Goal: Information Seeking & Learning: Learn about a topic

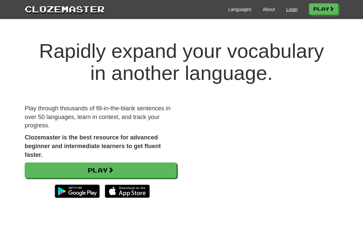
click at [288, 8] on link "Login" at bounding box center [291, 9] width 11 height 7
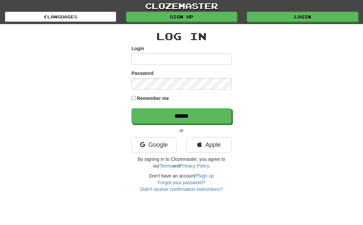
click at [226, 59] on input "Login" at bounding box center [181, 58] width 100 height 11
click at [202, 58] on input "Login" at bounding box center [181, 58] width 100 height 11
click at [207, 143] on link "Apple" at bounding box center [209, 144] width 45 height 15
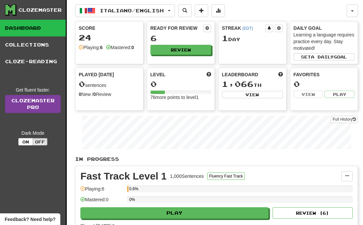
click at [38, 101] on link "Clozemaster Pro" at bounding box center [33, 104] width 56 height 18
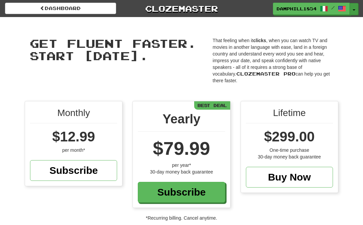
click at [354, 7] on button "Toggle Dropdown" at bounding box center [354, 9] width 9 height 12
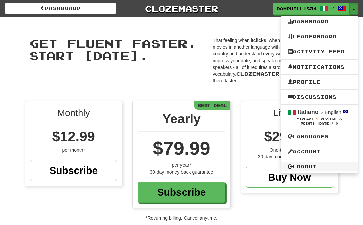
click at [304, 168] on link "Logout" at bounding box center [319, 166] width 76 height 9
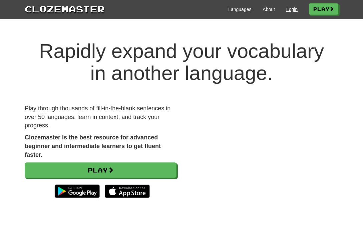
click at [286, 11] on link "Login" at bounding box center [291, 9] width 11 height 7
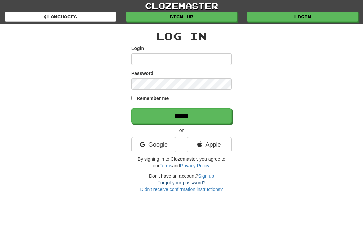
click at [172, 182] on link "Forgot your password?" at bounding box center [182, 182] width 48 height 5
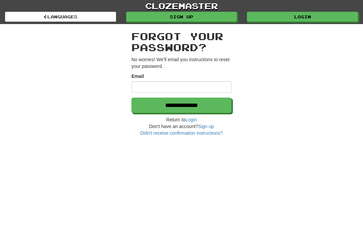
click at [92, 165] on div "**********" at bounding box center [181, 112] width 363 height 225
click at [169, 89] on input "Email" at bounding box center [181, 86] width 100 height 11
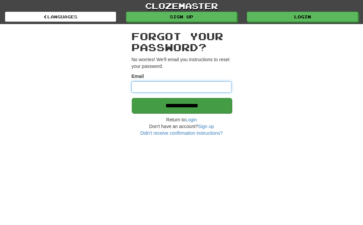
type input "**********"
click at [189, 103] on input "**********" at bounding box center [182, 105] width 100 height 15
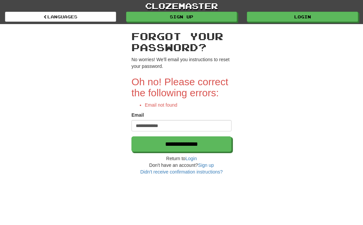
click at [183, 4] on link "clozemaster" at bounding box center [181, 6] width 363 height 12
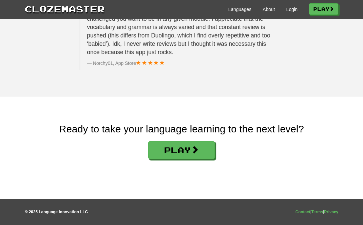
scroll to position [1146, 0]
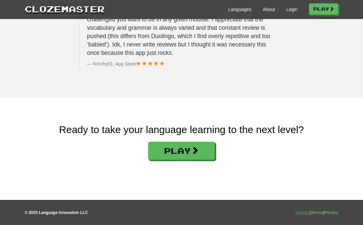
click at [297, 212] on link "Contact" at bounding box center [302, 212] width 15 height 5
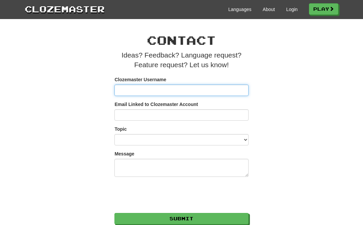
paste input "*"
type input "*"
type input "*****"
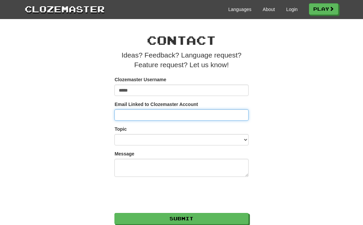
type input "**********"
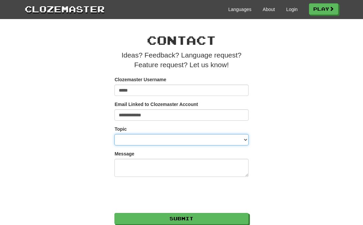
select select "*********"
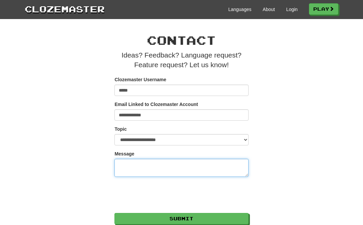
click at [125, 167] on textarea "Message" at bounding box center [181, 168] width 134 height 18
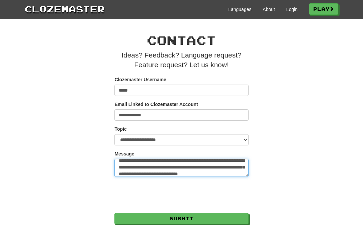
scroll to position [13, 0]
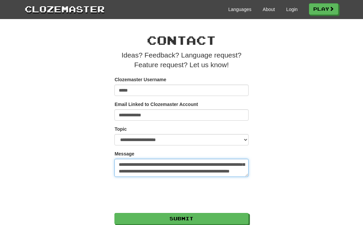
type textarea "**********"
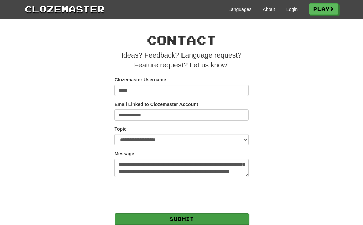
click at [152, 216] on button "Submit" at bounding box center [182, 218] width 134 height 11
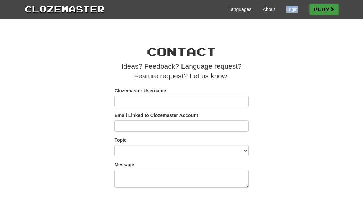
click at [321, 5] on link "Play" at bounding box center [323, 9] width 29 height 11
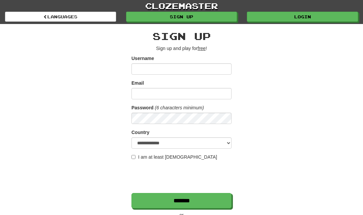
click at [283, 10] on link "clozemaster" at bounding box center [181, 6] width 363 height 12
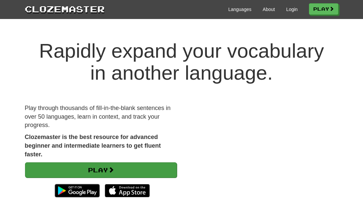
click at [132, 167] on link "Play" at bounding box center [101, 170] width 152 height 15
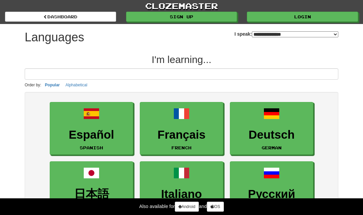
select select "*******"
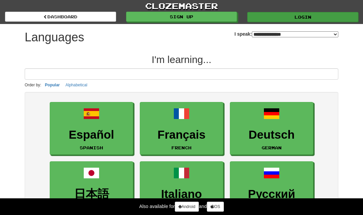
click at [293, 13] on link "Login" at bounding box center [302, 17] width 111 height 10
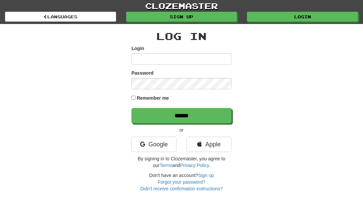
click at [224, 61] on input "Login" at bounding box center [181, 58] width 100 height 11
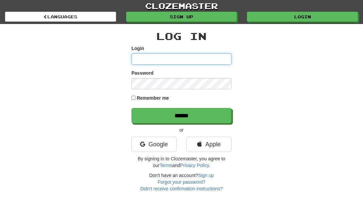
type input "*****"
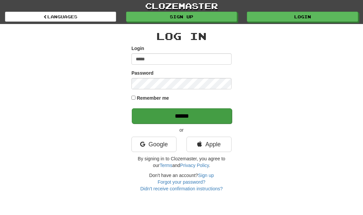
click at [186, 115] on input "******" at bounding box center [182, 115] width 100 height 15
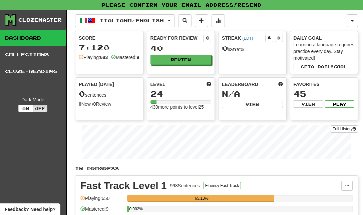
click at [252, 3] on link "Resend" at bounding box center [250, 5] width 24 height 6
click at [189, 56] on button "Review" at bounding box center [181, 60] width 61 height 10
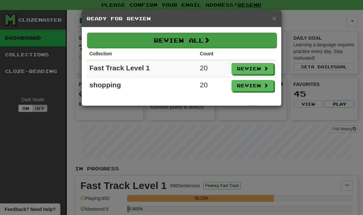
click at [206, 40] on span at bounding box center [207, 40] width 6 height 6
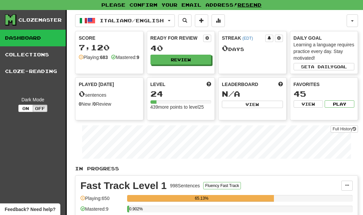
select select "**"
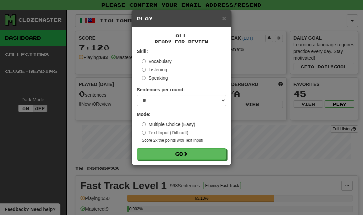
click at [155, 77] on label "Speaking" at bounding box center [155, 78] width 26 height 7
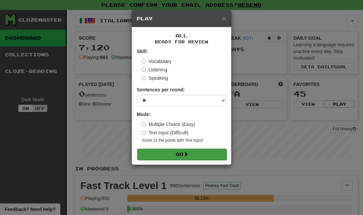
click at [179, 154] on button "Go" at bounding box center [181, 154] width 89 height 11
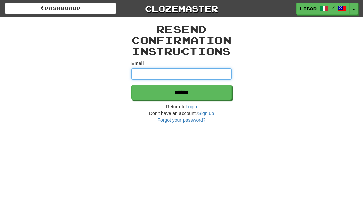
type input "**********"
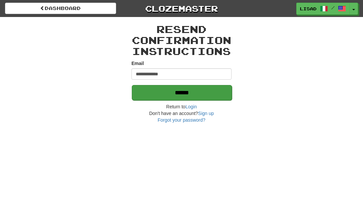
click at [191, 96] on input "******" at bounding box center [182, 92] width 100 height 15
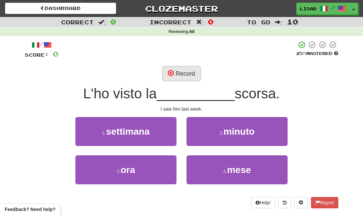
click at [186, 71] on button "Record" at bounding box center [181, 73] width 38 height 15
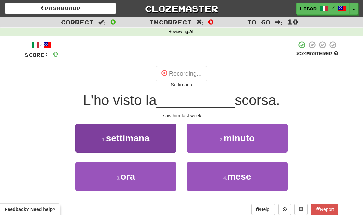
click at [144, 136] on span "settimana" at bounding box center [128, 138] width 44 height 10
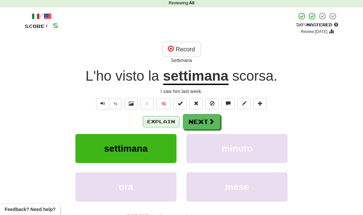
scroll to position [26, 0]
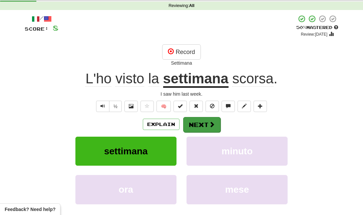
click at [200, 120] on button "Next" at bounding box center [201, 124] width 37 height 15
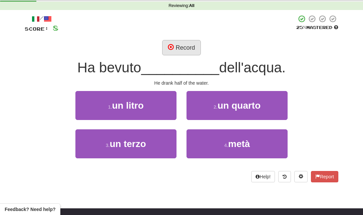
click at [181, 46] on button "Record" at bounding box center [181, 47] width 38 height 15
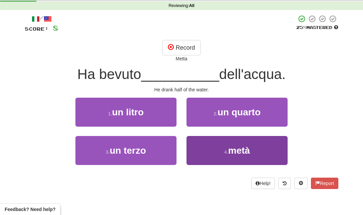
click at [219, 148] on button "4 . metà" at bounding box center [237, 150] width 101 height 29
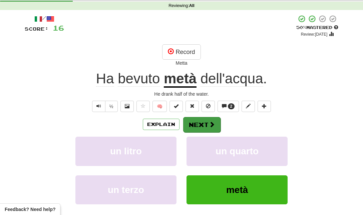
click at [207, 121] on button "Next" at bounding box center [201, 124] width 37 height 15
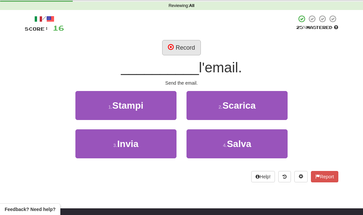
click at [185, 46] on button "Record" at bounding box center [181, 47] width 38 height 15
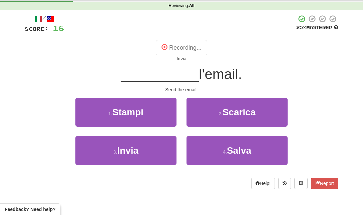
click at [135, 135] on div "1 . Stampi" at bounding box center [125, 117] width 111 height 38
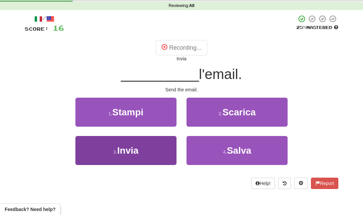
click at [132, 147] on div "1 . Stampi 2 . Scarica 3 . Invia 4 . Salva" at bounding box center [182, 136] width 324 height 77
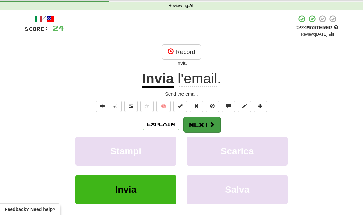
click at [197, 122] on button "Next" at bounding box center [201, 124] width 37 height 15
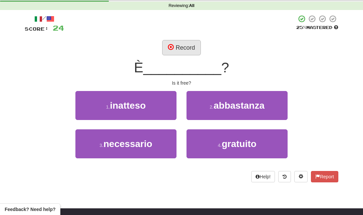
click at [186, 46] on button "Record" at bounding box center [181, 47] width 38 height 15
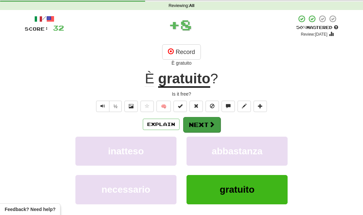
click at [199, 122] on button "Next" at bounding box center [201, 124] width 37 height 15
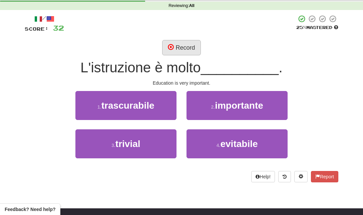
click at [187, 48] on button "Record" at bounding box center [181, 47] width 38 height 15
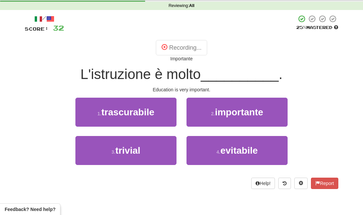
click at [182, 48] on button "Recording..." at bounding box center [181, 47] width 51 height 15
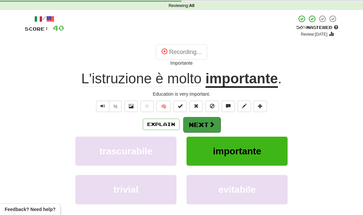
click at [207, 124] on button "Next" at bounding box center [201, 124] width 37 height 15
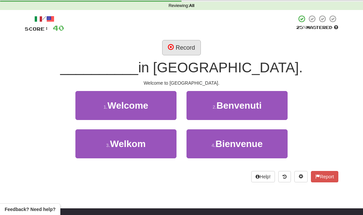
click at [192, 47] on button "Record" at bounding box center [181, 47] width 38 height 15
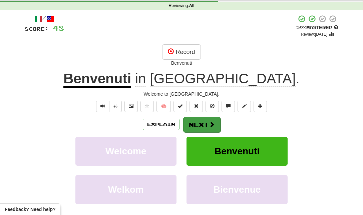
click at [191, 125] on button "Next" at bounding box center [201, 124] width 37 height 15
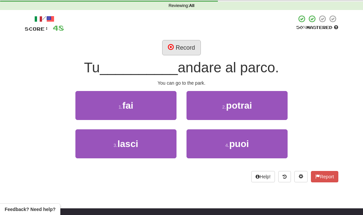
click at [185, 45] on button "Record" at bounding box center [181, 47] width 38 height 15
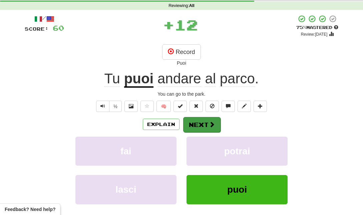
click at [205, 126] on button "Next" at bounding box center [201, 124] width 37 height 15
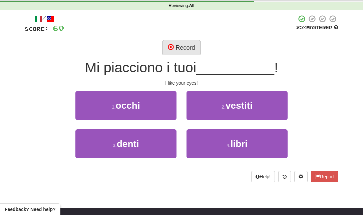
click at [189, 45] on button "Record" at bounding box center [181, 47] width 38 height 15
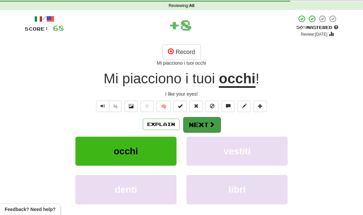
click at [201, 125] on button "Next" at bounding box center [201, 124] width 37 height 15
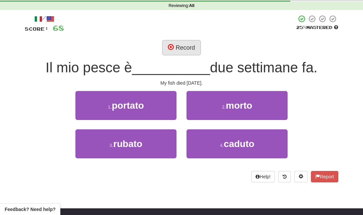
click at [186, 46] on button "Record" at bounding box center [181, 47] width 38 height 15
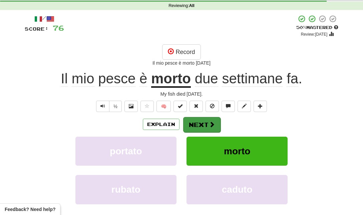
click at [206, 123] on button "Next" at bounding box center [201, 124] width 37 height 15
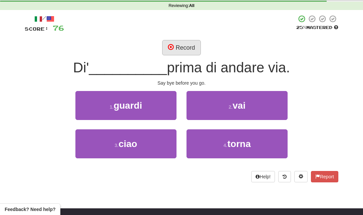
click at [188, 44] on button "Record" at bounding box center [181, 47] width 38 height 15
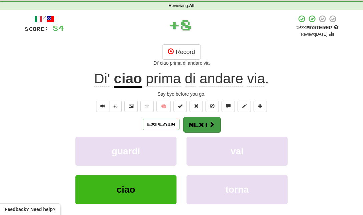
click at [203, 124] on button "Next" at bounding box center [201, 124] width 37 height 15
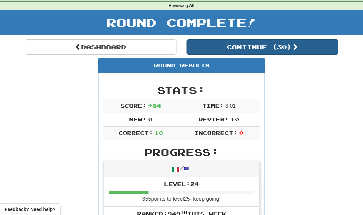
click at [245, 47] on button "Continue ( 30 )" at bounding box center [263, 46] width 152 height 15
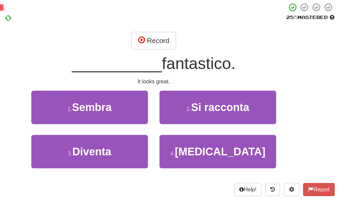
scroll to position [37, 0]
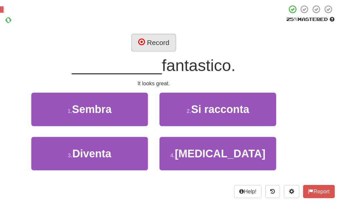
click at [162, 33] on button "Record" at bounding box center [181, 36] width 38 height 15
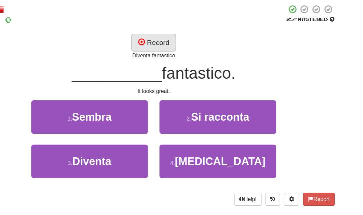
click at [162, 37] on button "Record" at bounding box center [181, 36] width 38 height 15
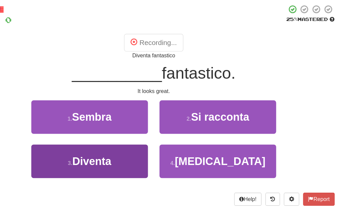
click at [111, 135] on span "Diventa" at bounding box center [128, 140] width 34 height 10
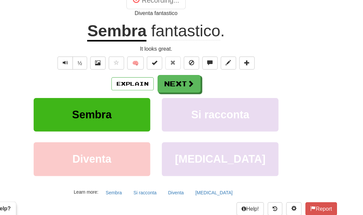
scroll to position [50, 0]
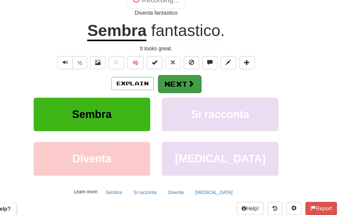
click at [183, 93] on button "Next" at bounding box center [201, 100] width 37 height 15
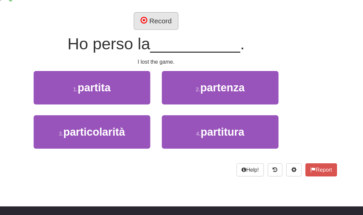
click at [162, 17] on button "Record" at bounding box center [181, 23] width 38 height 15
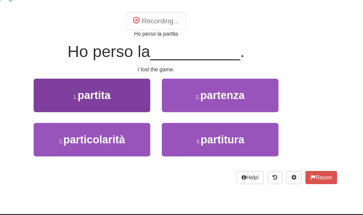
click at [109, 78] on button "1 . partita" at bounding box center [125, 88] width 101 height 29
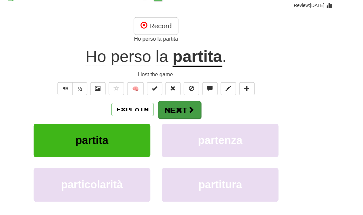
click at [183, 95] on button "Next" at bounding box center [201, 100] width 37 height 15
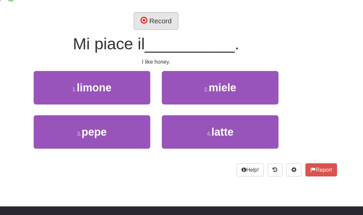
click at [162, 20] on button "Record" at bounding box center [181, 23] width 38 height 15
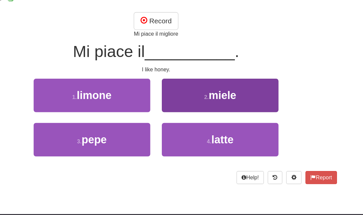
click at [187, 82] on button "2 . miele" at bounding box center [237, 88] width 101 height 29
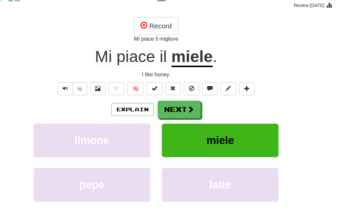
click at [187, 123] on button "miele" at bounding box center [237, 127] width 101 height 29
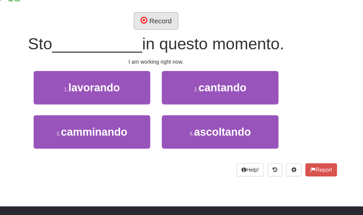
click at [162, 16] on button "Record" at bounding box center [181, 23] width 38 height 15
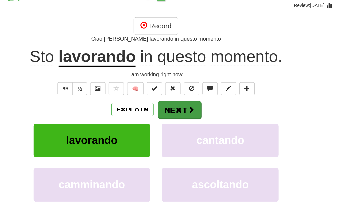
click at [183, 93] on button "Next" at bounding box center [201, 100] width 37 height 15
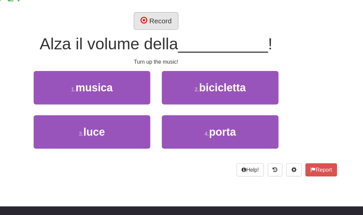
click at [162, 16] on button "Record" at bounding box center [181, 23] width 38 height 15
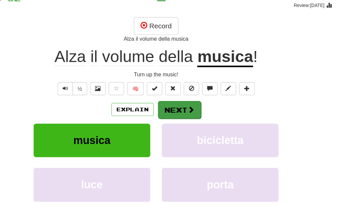
click at [183, 93] on button "Next" at bounding box center [201, 100] width 37 height 15
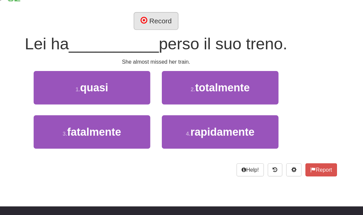
click at [162, 18] on button "Record" at bounding box center [181, 23] width 38 height 15
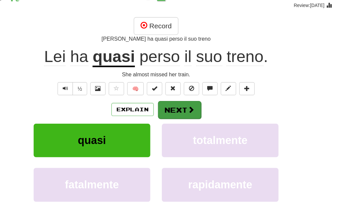
click at [183, 93] on button "Next" at bounding box center [201, 100] width 37 height 15
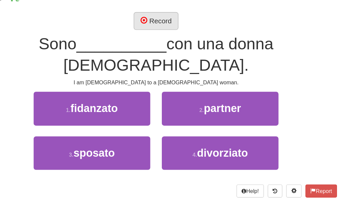
click at [162, 16] on button "Record" at bounding box center [181, 23] width 38 height 15
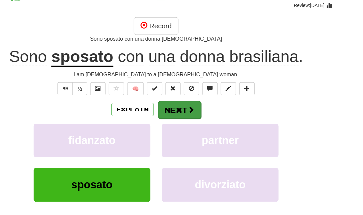
click at [183, 93] on button "Next" at bounding box center [201, 100] width 37 height 15
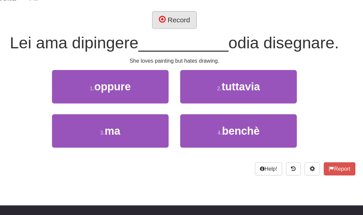
click at [162, 17] on button "Record" at bounding box center [181, 23] width 38 height 15
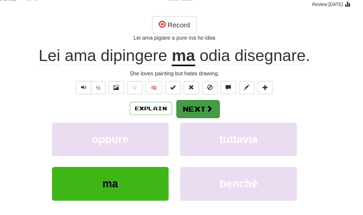
click at [183, 93] on button "Next" at bounding box center [201, 100] width 37 height 15
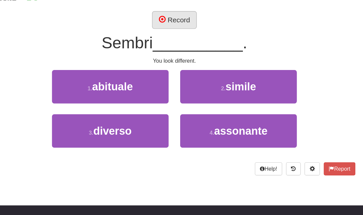
click at [162, 16] on button "Record" at bounding box center [181, 23] width 38 height 15
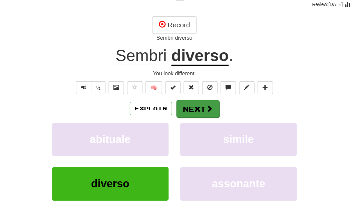
click at [183, 93] on button "Next" at bounding box center [201, 100] width 37 height 15
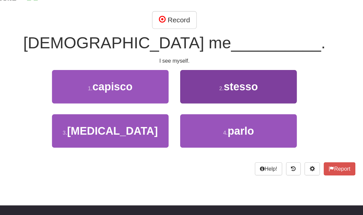
click at [193, 69] on button "2 . stesso" at bounding box center [237, 81] width 101 height 29
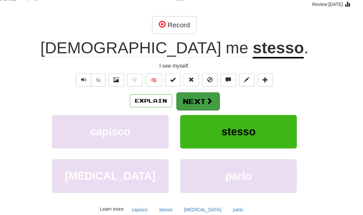
click at [183, 87] on button "Next" at bounding box center [201, 94] width 37 height 15
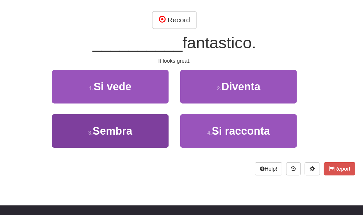
click at [133, 109] on button "3 . Sembra" at bounding box center [125, 120] width 101 height 29
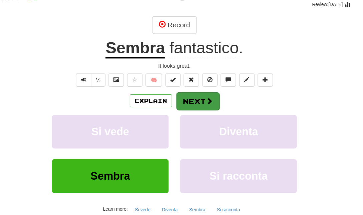
click at [183, 87] on button "Next" at bounding box center [201, 94] width 37 height 15
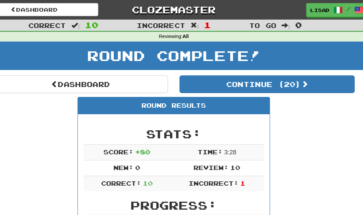
scroll to position [0, 0]
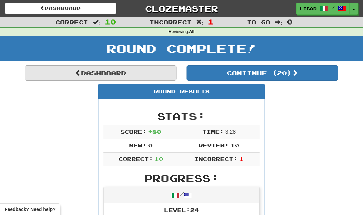
click at [151, 68] on link "Dashboard" at bounding box center [101, 72] width 152 height 15
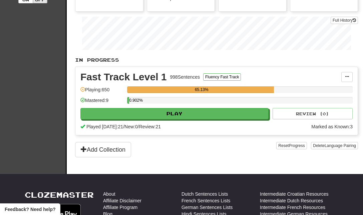
scroll to position [127, 0]
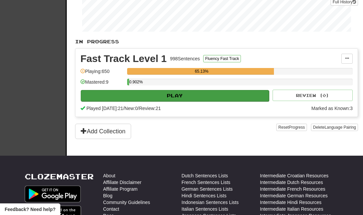
click at [132, 98] on button "Play" at bounding box center [175, 95] width 188 height 11
select select "**"
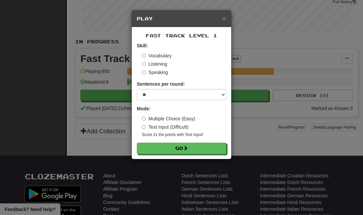
click at [161, 64] on label "Listening" at bounding box center [154, 64] width 25 height 7
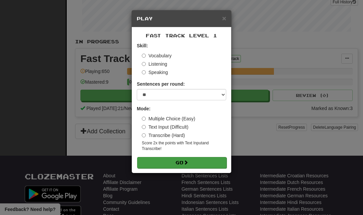
click at [171, 159] on button "Go" at bounding box center [181, 162] width 89 height 11
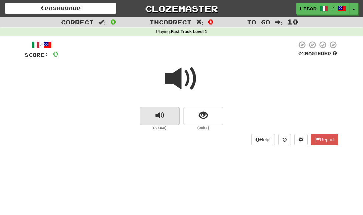
click at [164, 111] on span "replay audio" at bounding box center [160, 115] width 9 height 9
click at [160, 119] on span "replay audio" at bounding box center [160, 115] width 9 height 9
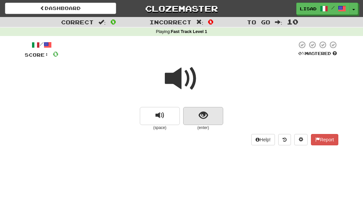
click at [202, 115] on span "show sentence" at bounding box center [203, 115] width 9 height 9
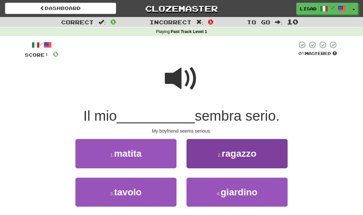
click at [216, 149] on button "2 . ragazzo" at bounding box center [237, 153] width 101 height 29
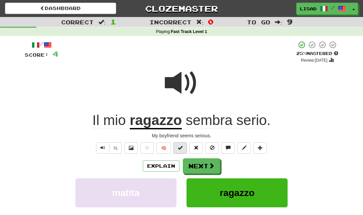
click at [177, 148] on button at bounding box center [180, 148] width 13 height 11
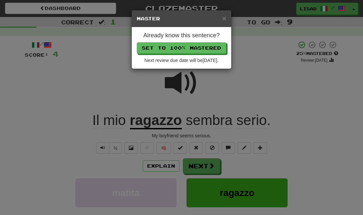
click at [241, 87] on div "× Master Already know this sentence? Set to 100% Mastered Next review due date …" at bounding box center [181, 107] width 363 height 215
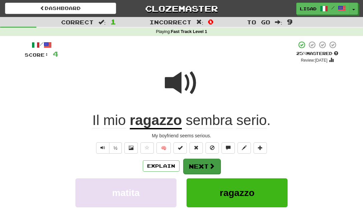
click at [204, 164] on button "Next" at bounding box center [201, 166] width 37 height 15
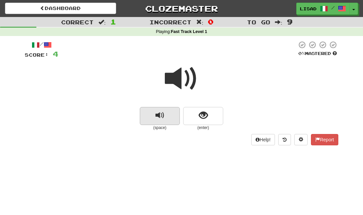
click at [160, 114] on span "replay audio" at bounding box center [160, 115] width 9 height 9
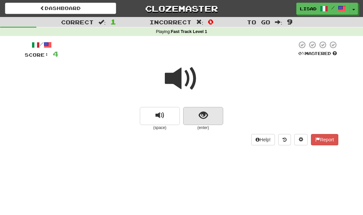
click at [204, 111] on span "show sentence" at bounding box center [203, 115] width 9 height 9
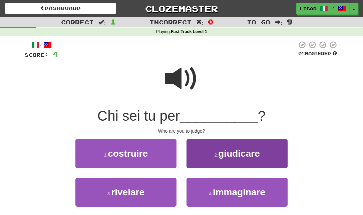
click at [227, 154] on span "giudicare" at bounding box center [238, 154] width 41 height 10
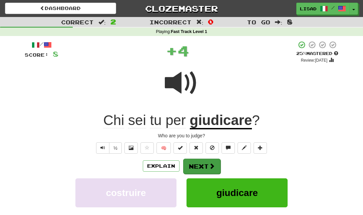
click at [201, 164] on button "Next" at bounding box center [201, 166] width 37 height 15
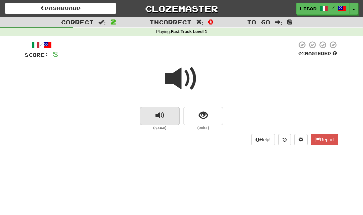
click at [161, 113] on span "replay audio" at bounding box center [160, 115] width 9 height 9
click at [159, 116] on span "replay audio" at bounding box center [160, 115] width 9 height 9
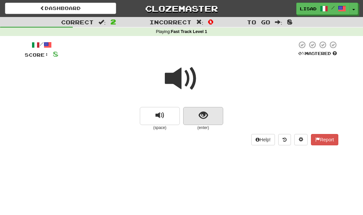
click at [192, 118] on button "show sentence" at bounding box center [203, 116] width 40 height 18
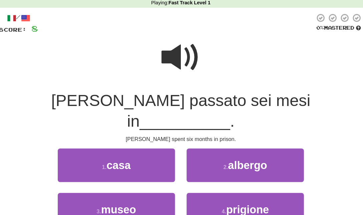
scroll to position [1, 0]
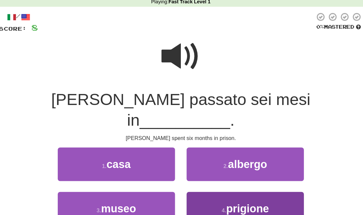
click at [187, 195] on button "4 . prigione" at bounding box center [237, 209] width 101 height 29
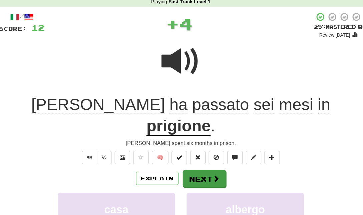
click at [183, 176] on button "Next" at bounding box center [201, 183] width 37 height 15
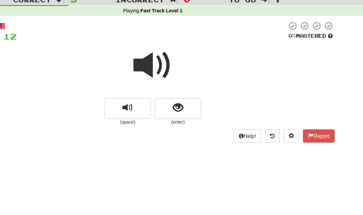
scroll to position [2, 0]
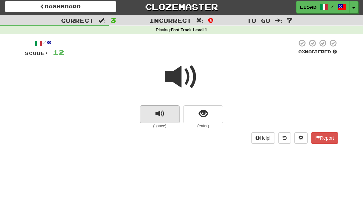
click at [161, 109] on span "replay audio" at bounding box center [160, 113] width 9 height 9
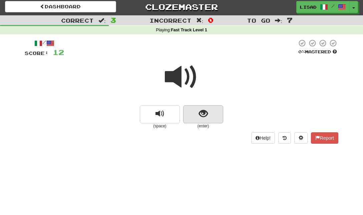
click at [205, 114] on span "show sentence" at bounding box center [203, 113] width 9 height 9
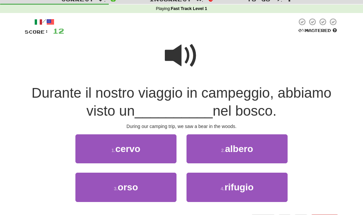
scroll to position [24, 0]
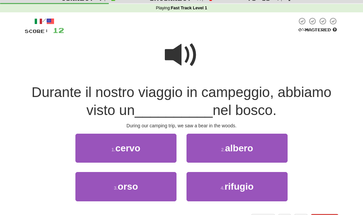
click at [184, 55] on span at bounding box center [181, 54] width 33 height 33
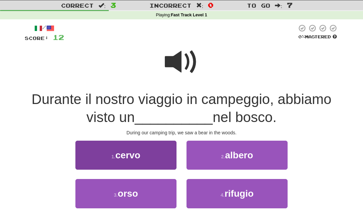
scroll to position [13, 0]
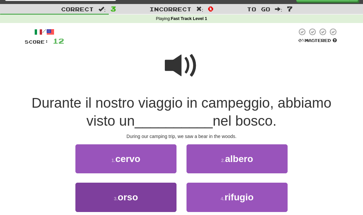
click at [124, 195] on span "orso" at bounding box center [128, 197] width 20 height 10
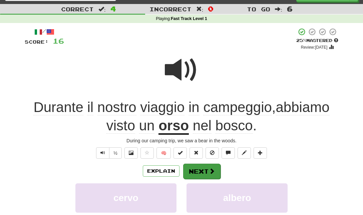
click at [210, 168] on span at bounding box center [212, 171] width 6 height 6
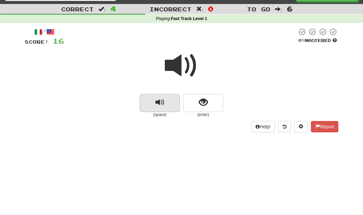
click at [157, 100] on span "replay audio" at bounding box center [160, 102] width 9 height 9
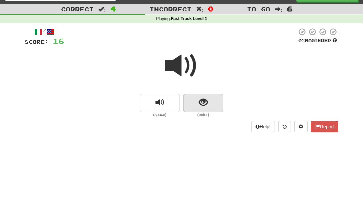
click at [209, 100] on button "show sentence" at bounding box center [203, 103] width 40 height 18
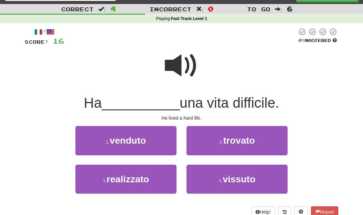
click at [182, 69] on span at bounding box center [181, 65] width 33 height 33
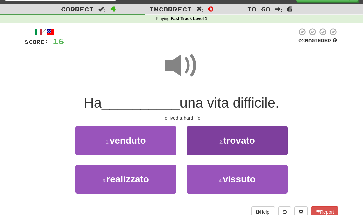
click at [203, 180] on button "4 . vissuto" at bounding box center [237, 179] width 101 height 29
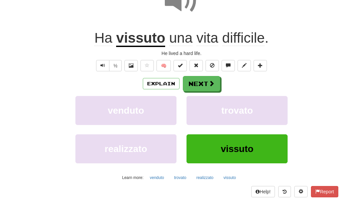
scroll to position [85, 0]
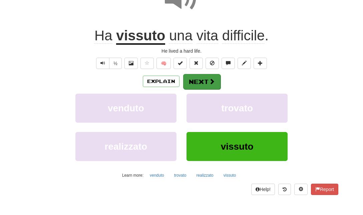
click at [208, 76] on button "Next" at bounding box center [201, 81] width 37 height 15
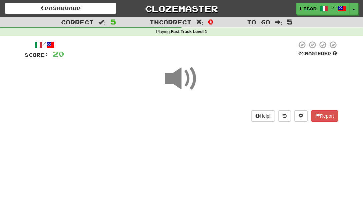
scroll to position [0, 0]
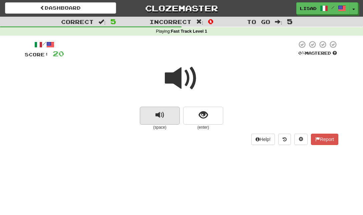
click at [160, 113] on span "replay audio" at bounding box center [160, 115] width 9 height 9
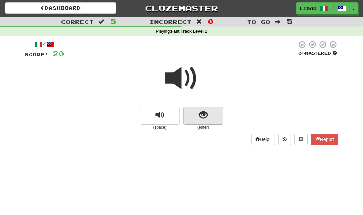
click at [205, 113] on span "show sentence" at bounding box center [203, 115] width 9 height 9
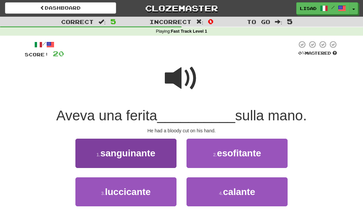
scroll to position [0, 0]
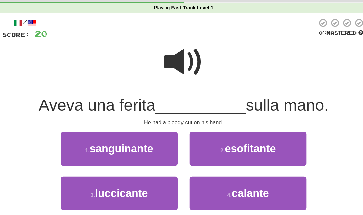
click at [165, 62] on span at bounding box center [181, 78] width 33 height 33
click at [169, 62] on span at bounding box center [181, 78] width 33 height 33
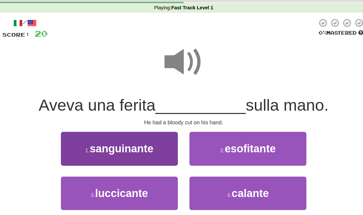
click at [125, 149] on span "sanguinante" at bounding box center [127, 154] width 55 height 10
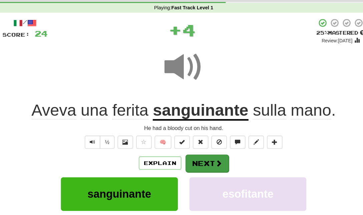
click at [183, 159] on button "Next" at bounding box center [201, 166] width 37 height 15
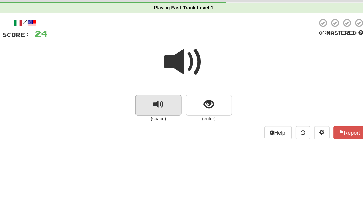
click at [156, 111] on span "replay audio" at bounding box center [160, 115] width 9 height 9
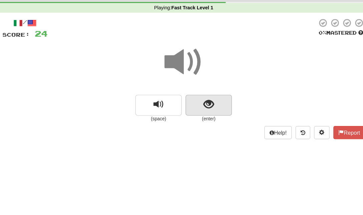
scroll to position [15, 0]
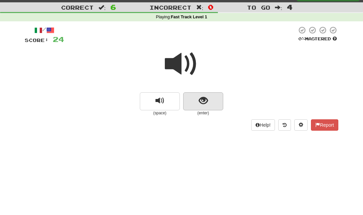
click at [199, 105] on button "show sentence" at bounding box center [203, 101] width 40 height 18
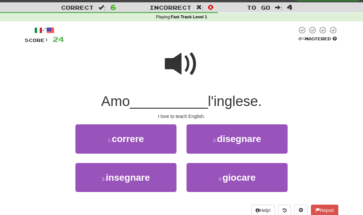
scroll to position [14, 0]
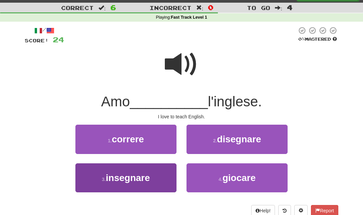
click at [150, 174] on span "insegnare" at bounding box center [128, 178] width 44 height 10
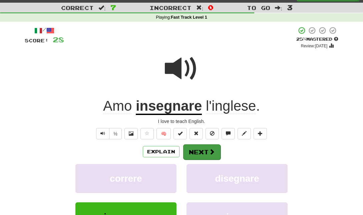
click at [202, 148] on button "Next" at bounding box center [201, 152] width 37 height 15
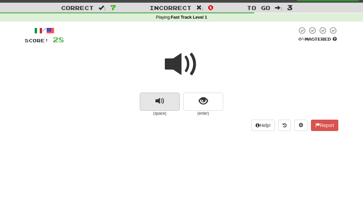
click at [170, 100] on button "replay audio" at bounding box center [160, 102] width 40 height 18
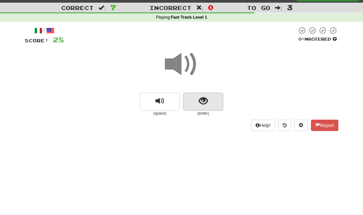
click at [203, 97] on span "show sentence" at bounding box center [203, 101] width 9 height 9
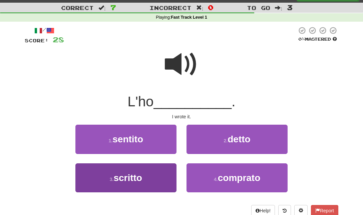
click at [156, 175] on button "3 . scritto" at bounding box center [125, 178] width 101 height 29
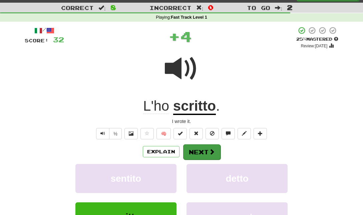
click at [202, 149] on button "Next" at bounding box center [201, 152] width 37 height 15
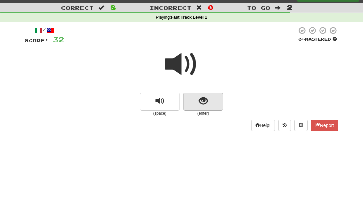
click at [198, 101] on button "show sentence" at bounding box center [203, 102] width 40 height 18
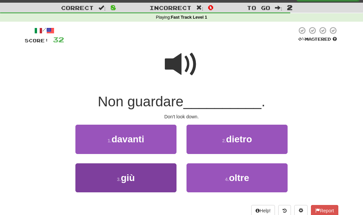
click at [131, 173] on span "giù" at bounding box center [128, 178] width 14 height 10
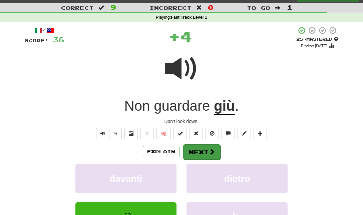
click at [202, 149] on button "Next" at bounding box center [201, 152] width 37 height 15
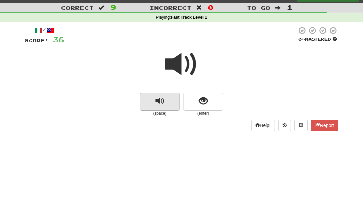
click at [158, 99] on span "replay audio" at bounding box center [160, 101] width 9 height 9
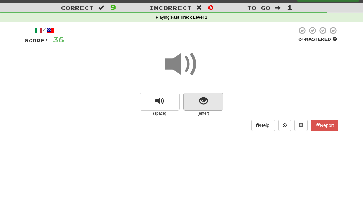
click at [200, 103] on span "show sentence" at bounding box center [203, 101] width 9 height 9
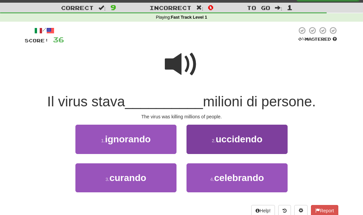
click at [201, 137] on button "2 . uccidendo" at bounding box center [237, 139] width 101 height 29
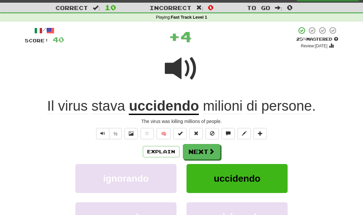
click at [217, 181] on span "uccidendo" at bounding box center [237, 179] width 47 height 10
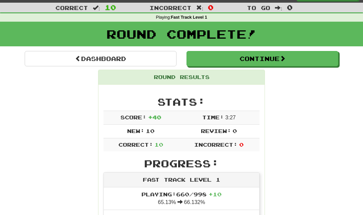
scroll to position [13, 0]
